Goal: Information Seeking & Learning: Learn about a topic

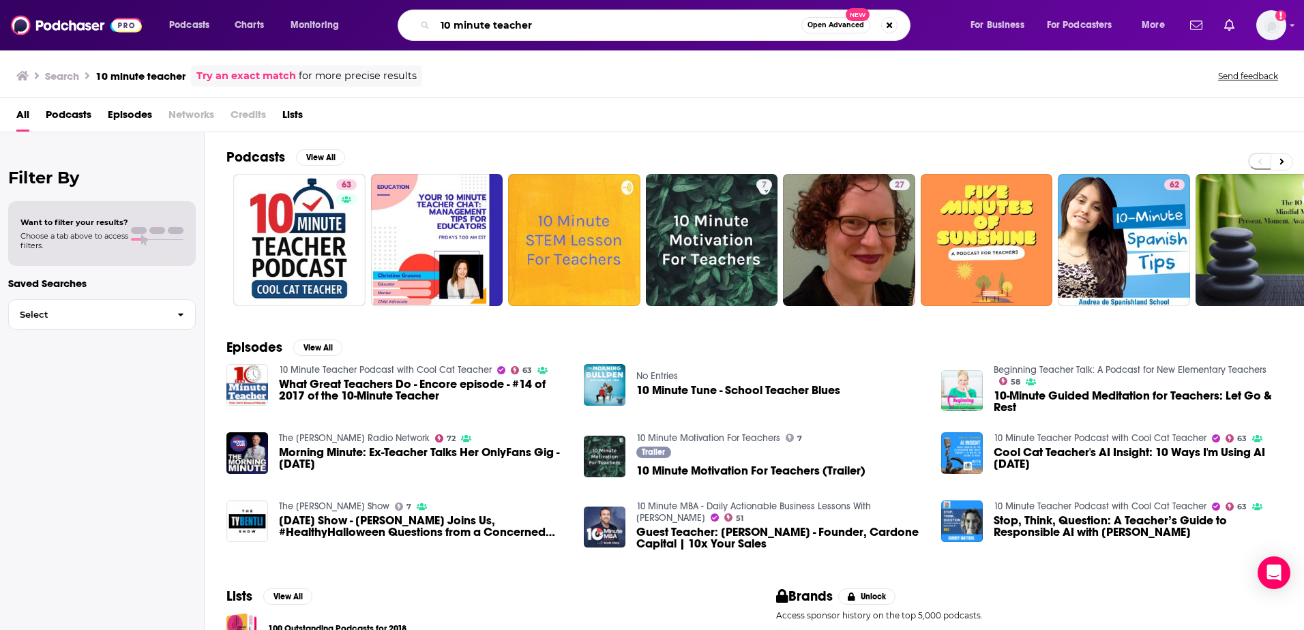
drag, startPoint x: 0, startPoint y: 0, endPoint x: 393, endPoint y: 23, distance: 393.7
click at [393, 23] on div "10 minute teacher Open Advanced New" at bounding box center [668, 25] width 578 height 31
type input "the creative classroom"
click at [585, 24] on input "the creative classroom" at bounding box center [618, 25] width 366 height 22
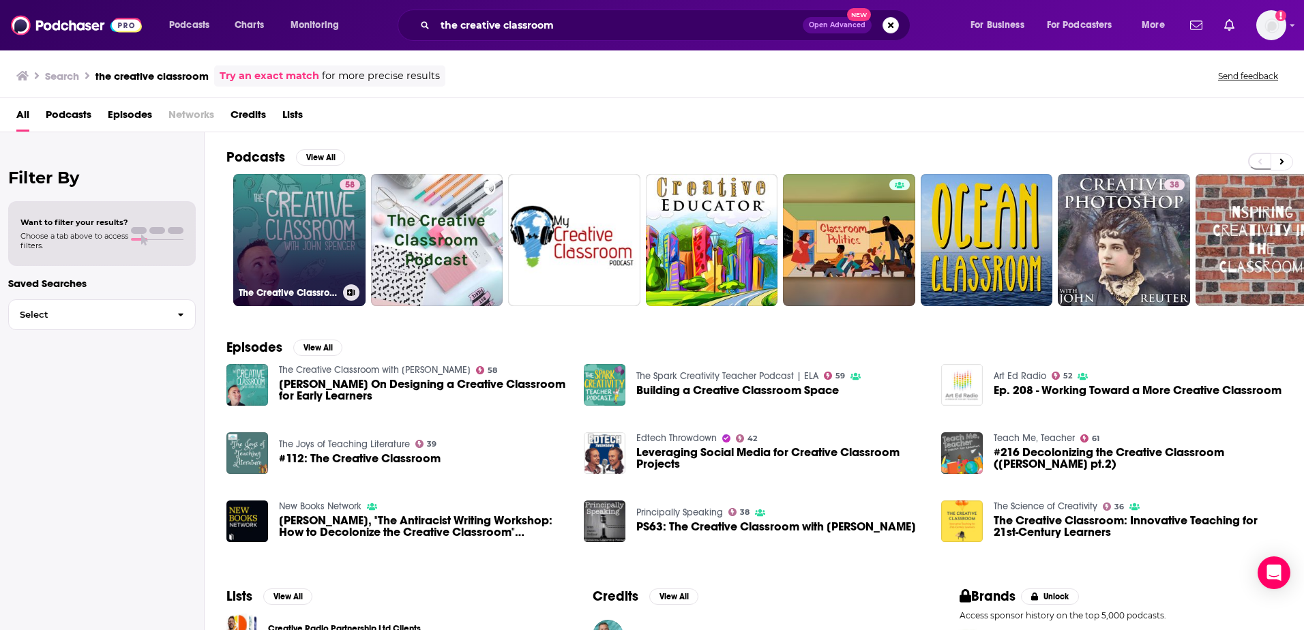
click at [308, 221] on link "58 The Creative Classroom with [PERSON_NAME]" at bounding box center [299, 240] width 132 height 132
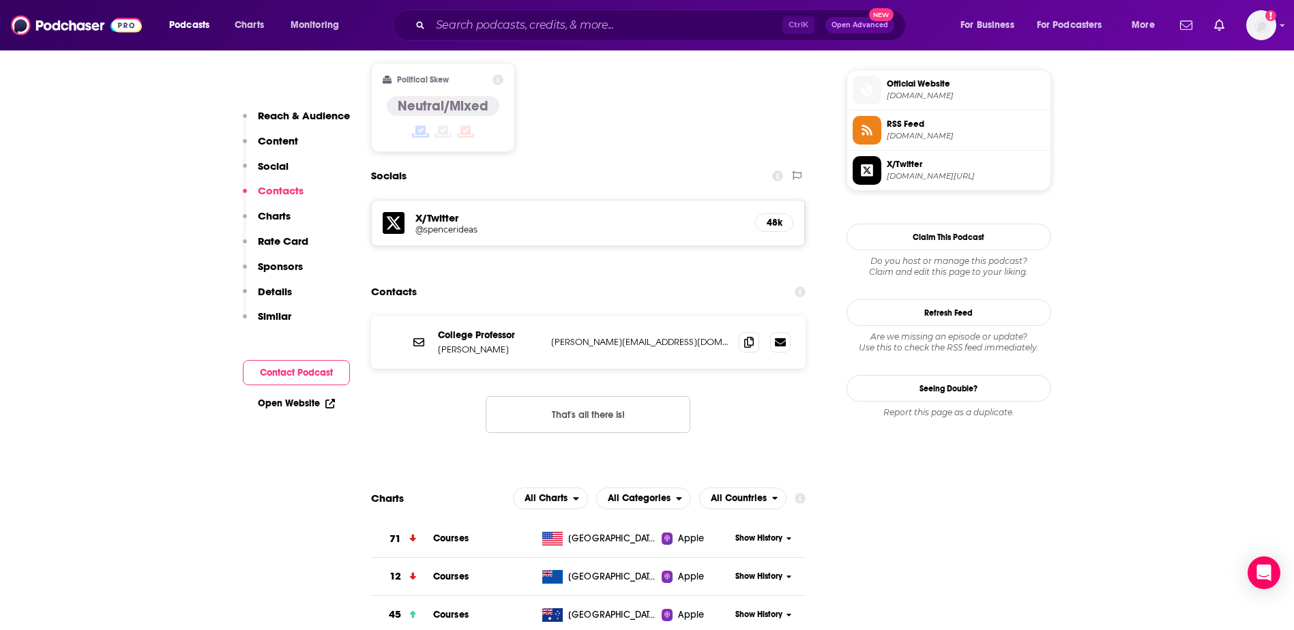
scroll to position [1092, 0]
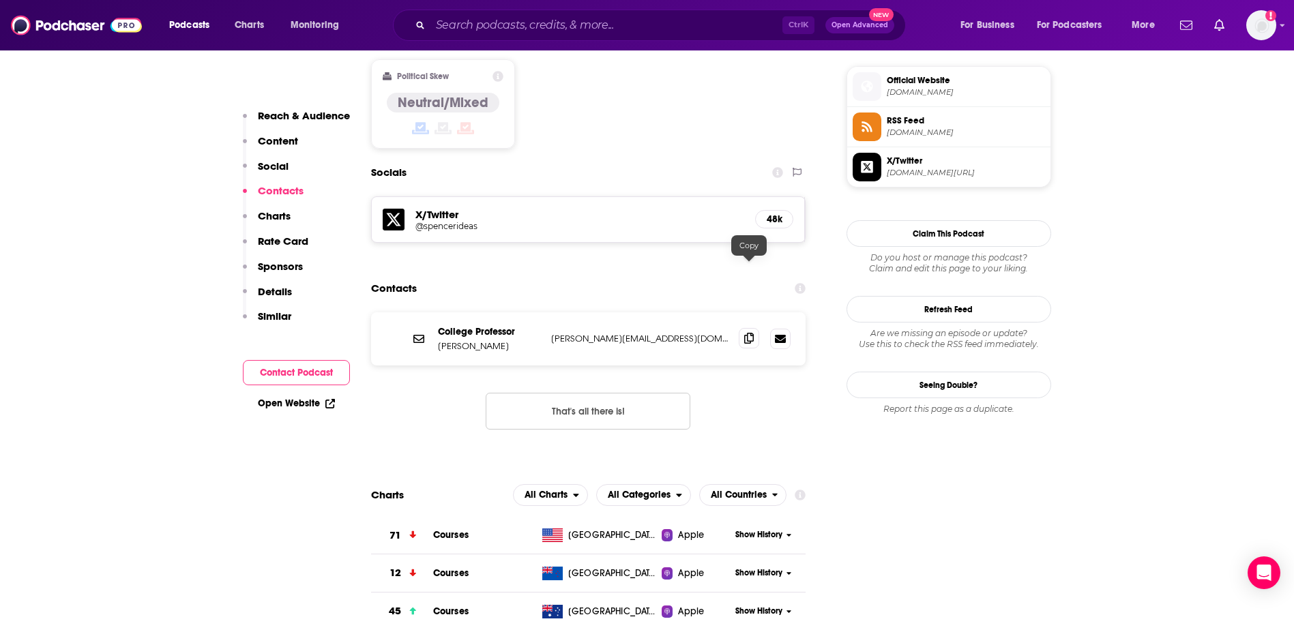
click at [753, 333] on icon at bounding box center [749, 338] width 10 height 11
click at [496, 14] on div "Ctrl K Open Advanced New" at bounding box center [649, 25] width 513 height 31
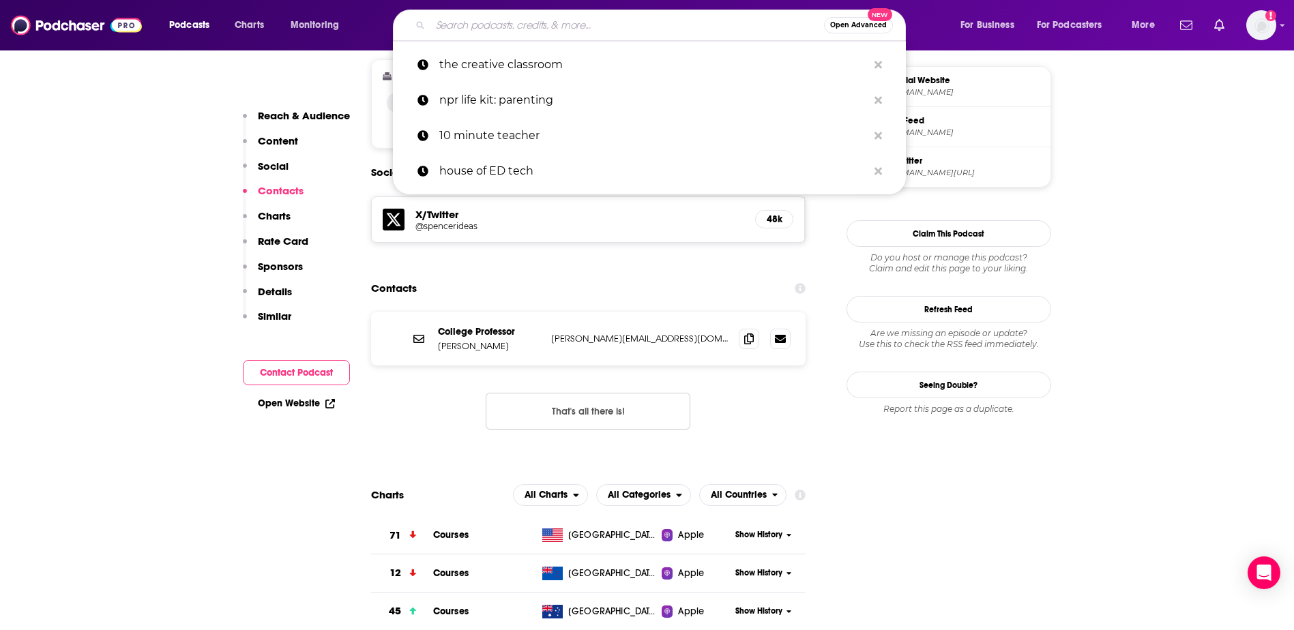
click at [501, 27] on input "Search podcasts, credits, & more..." at bounding box center [627, 25] width 394 height 22
click at [516, 138] on p "10 minute teacher" at bounding box center [653, 135] width 428 height 35
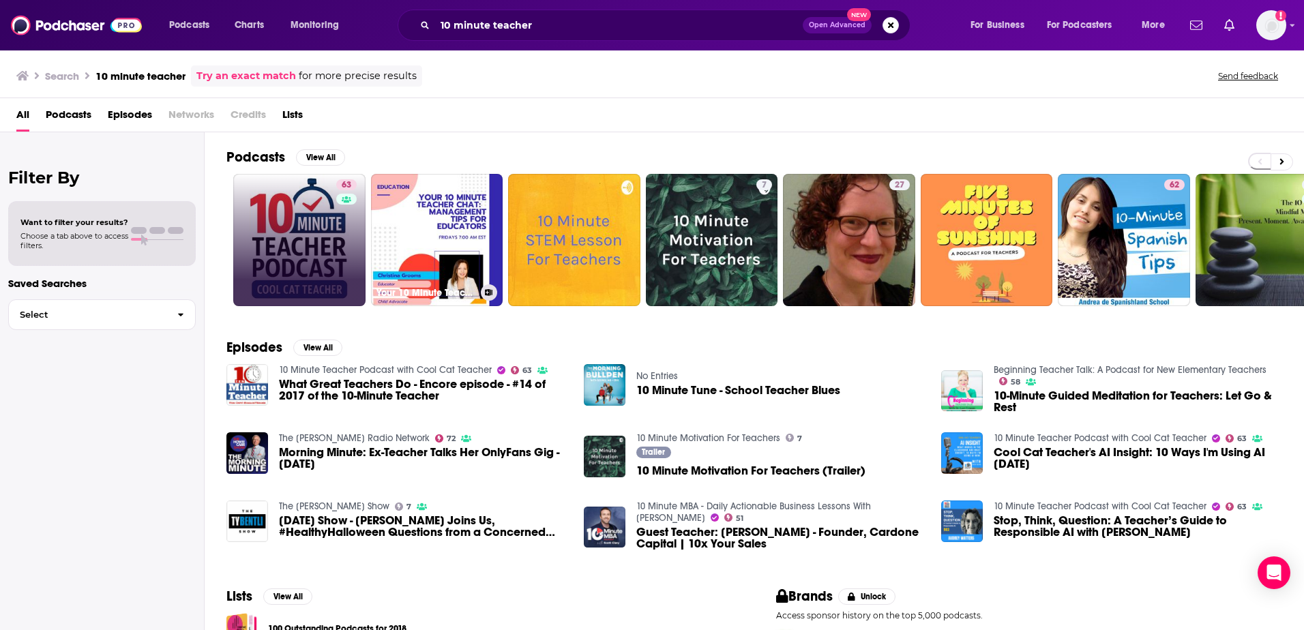
click at [315, 201] on link "63" at bounding box center [299, 240] width 132 height 132
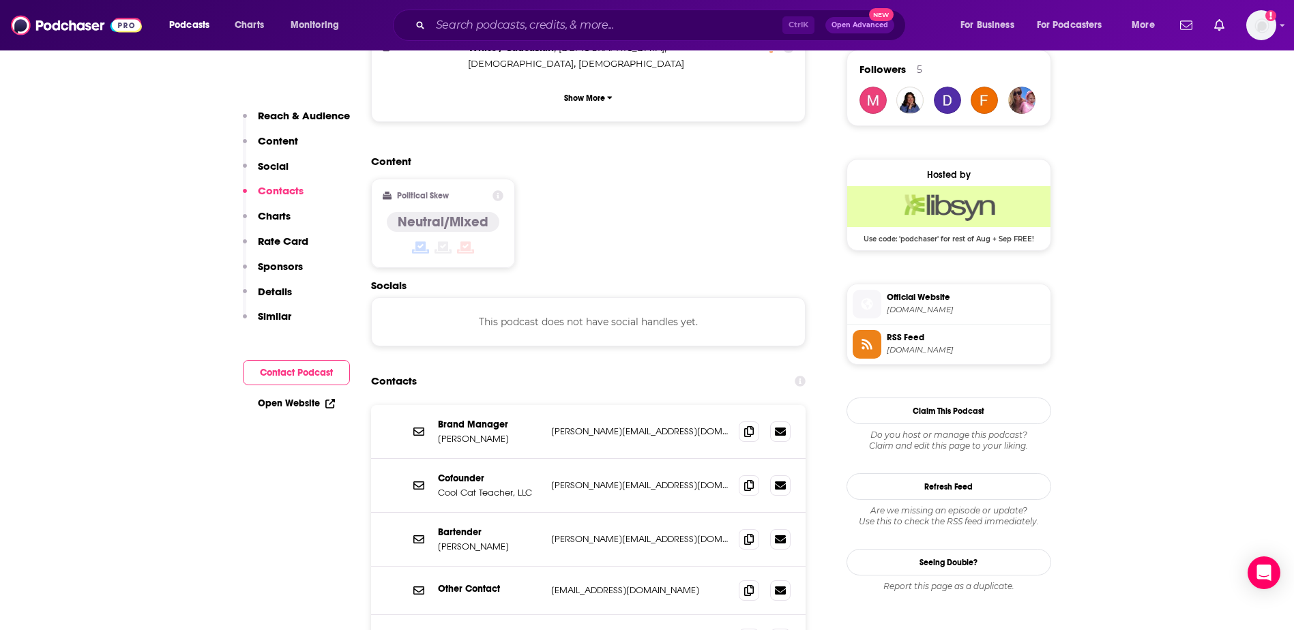
scroll to position [1023, 0]
